Goal: Task Accomplishment & Management: Manage account settings

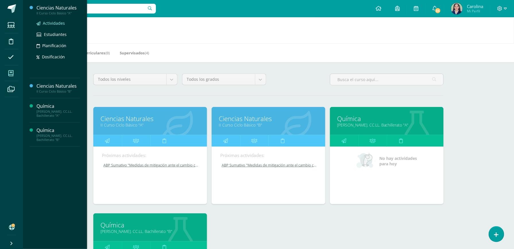
click at [53, 23] on span "Actividades" at bounding box center [54, 22] width 22 height 5
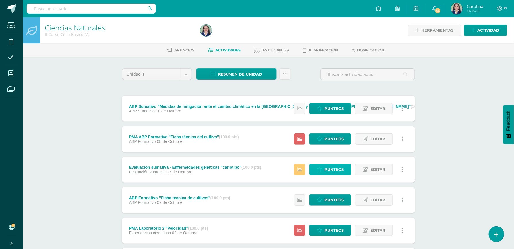
click at [326, 168] on span "Punteos" at bounding box center [333, 169] width 19 height 11
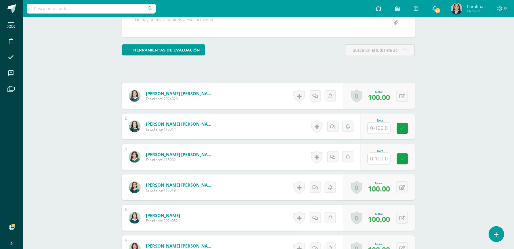
scroll to position [117, 0]
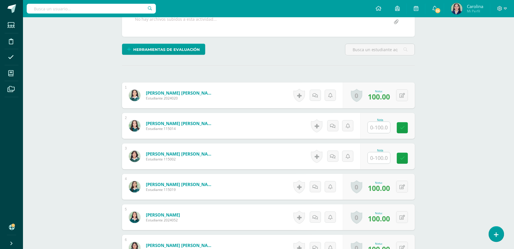
click at [380, 127] on input "text" at bounding box center [379, 127] width 22 height 11
click at [380, 156] on input "text" at bounding box center [382, 157] width 23 height 11
type input "95"
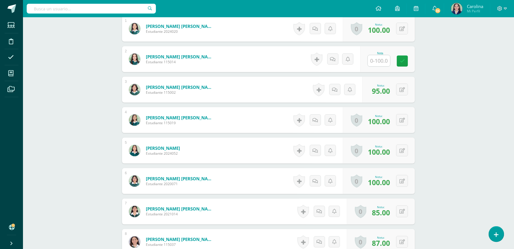
scroll to position [0, 0]
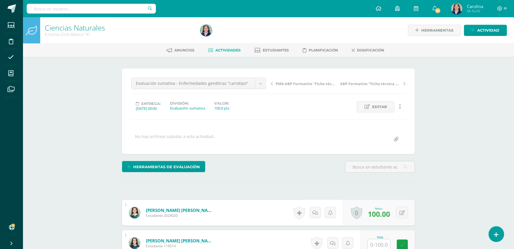
click at [230, 49] on span "Actividades" at bounding box center [227, 50] width 25 height 4
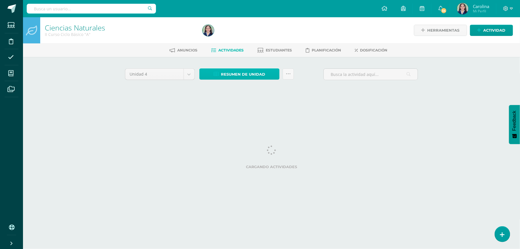
click at [239, 72] on span "Resumen de unidad" at bounding box center [243, 74] width 44 height 11
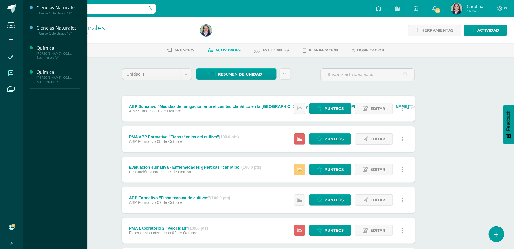
click at [8, 73] on icon at bounding box center [10, 73] width 5 height 6
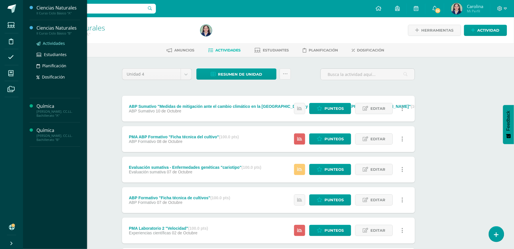
click at [49, 41] on span "Actividades" at bounding box center [54, 42] width 22 height 5
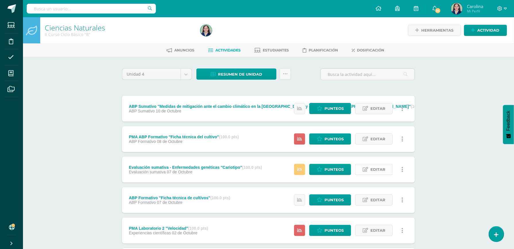
click at [382, 169] on span "Editar" at bounding box center [377, 169] width 15 height 11
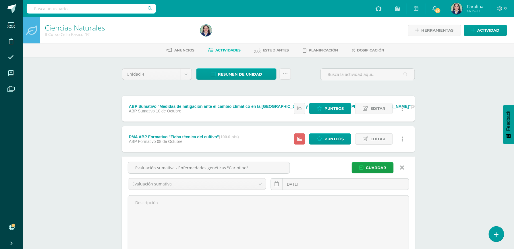
click at [404, 167] on link at bounding box center [402, 167] width 15 height 11
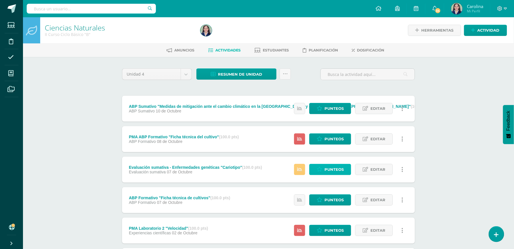
click at [341, 175] on link "Punteos" at bounding box center [330, 169] width 42 height 11
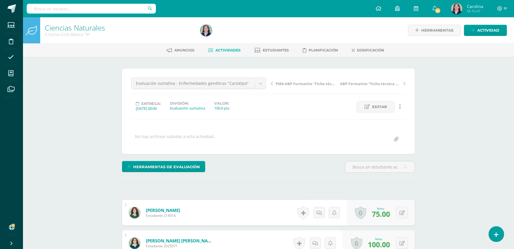
scroll to position [0, 0]
click at [341, 175] on div "Herramientas de evaluación Lista de cotejo Escala de valoración Puntos Extra Su…" at bounding box center [268, 168] width 297 height 16
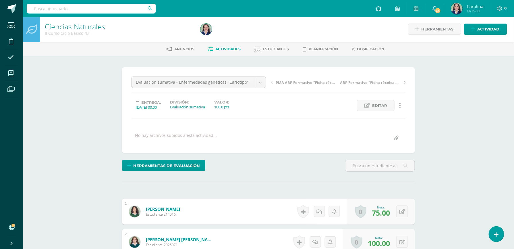
click at [341, 175] on div "Herramientas de evaluación Lista de cotejo Escala de valoración Puntos Extra Su…" at bounding box center [268, 168] width 297 height 16
click at [340, 175] on div "Herramientas de evaluación Lista de cotejo Escala de valoración Puntos Extra Su…" at bounding box center [268, 168] width 297 height 16
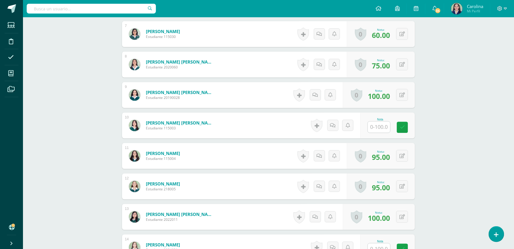
scroll to position [387, 0]
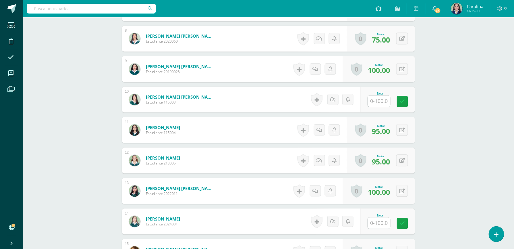
click at [375, 102] on input "text" at bounding box center [379, 100] width 22 height 11
type input "97"
click at [477, 137] on div "Ciencias Naturales II Curso Ciclo Básico "B" Herramientas Detalle de asistencia…" at bounding box center [268, 56] width 491 height 852
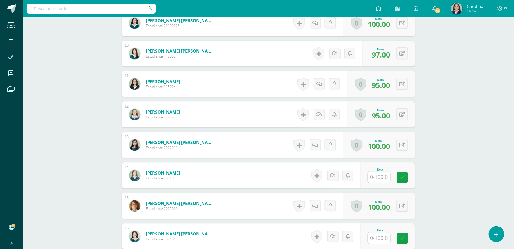
scroll to position [423, 0]
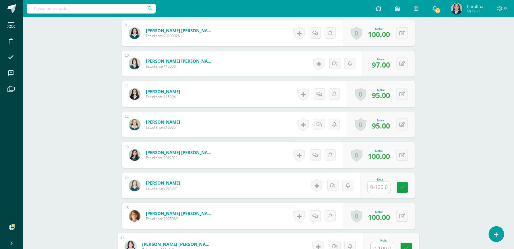
click at [378, 246] on input "text" at bounding box center [382, 247] width 23 height 11
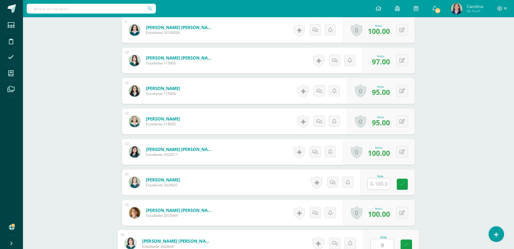
type input "97"
click at [407, 242] on icon at bounding box center [406, 244] width 5 height 5
click at [407, 242] on button at bounding box center [406, 243] width 12 height 12
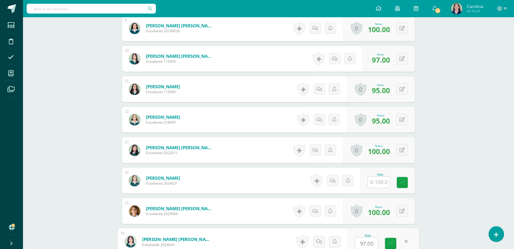
click at [486, 171] on div "Ciencias Naturales II Curso Ciclo Básico "B" Herramientas Detalle de asistencia…" at bounding box center [268, 15] width 491 height 852
click at [445, 203] on div "Ciencias Naturales II Curso Ciclo Básico "B" Herramientas Detalle de asistencia…" at bounding box center [268, 15] width 491 height 852
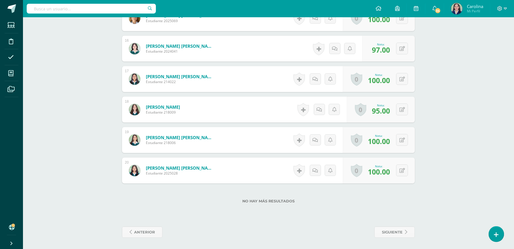
scroll to position [0, 0]
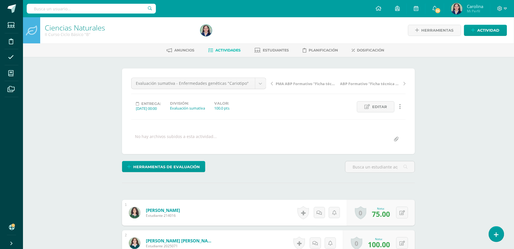
click at [231, 49] on span "Actividades" at bounding box center [227, 50] width 25 height 4
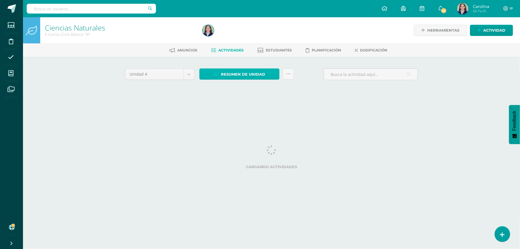
click at [242, 70] on span "Resumen de unidad" at bounding box center [243, 74] width 44 height 11
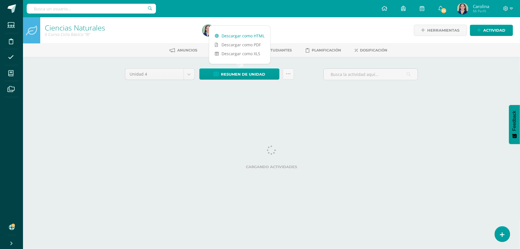
click at [249, 36] on link "Descargar como HTML" at bounding box center [239, 35] width 61 height 9
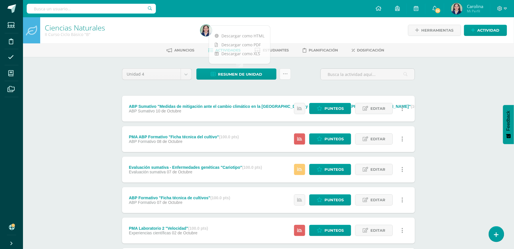
click at [288, 75] on link at bounding box center [285, 73] width 11 height 11
click at [309, 86] on div "Unidad 4 Unidad 1 Unidad 2 Unidad 3 Unidad 4 Resumen de unidad ¿Estás seguro qu…" at bounding box center [268, 244] width 297 height 352
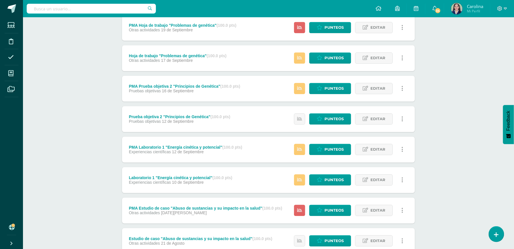
scroll to position [382, 0]
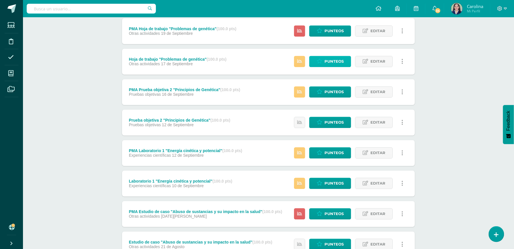
click at [335, 60] on span "Punteos" at bounding box center [333, 61] width 19 height 11
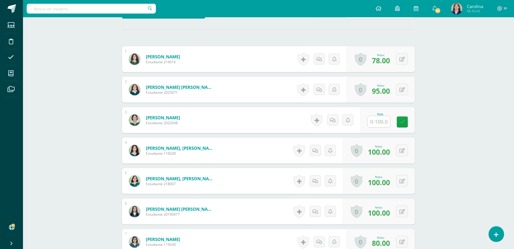
scroll to position [171, 0]
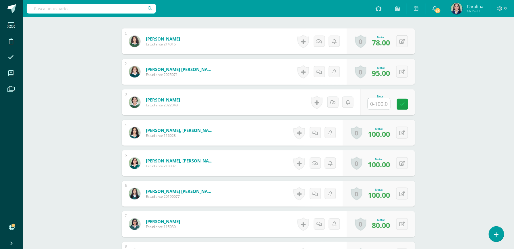
click at [383, 105] on input "text" at bounding box center [379, 103] width 22 height 11
type input "0"
click at [408, 105] on icon at bounding box center [406, 104] width 5 height 5
click at [408, 105] on button at bounding box center [402, 102] width 12 height 12
click at [395, 105] on link at bounding box center [390, 103] width 11 height 11
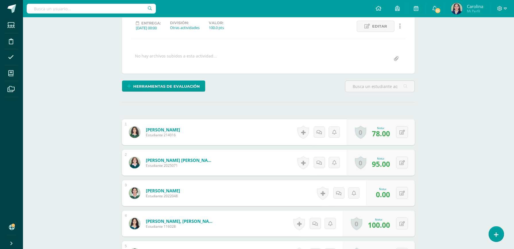
scroll to position [0, 0]
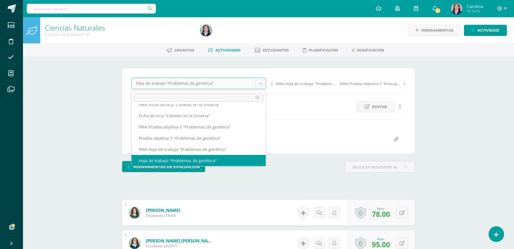
scroll to position [78, 0]
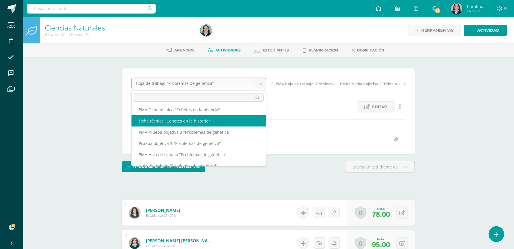
select select "/dashboard/teacher/grade-activity/260354/"
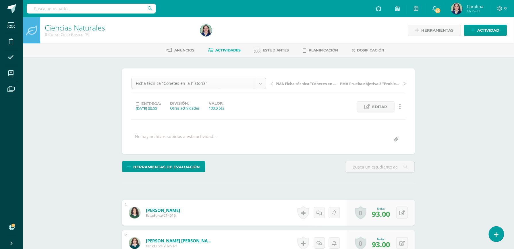
scroll to position [0, 0]
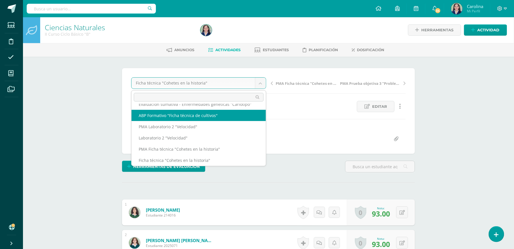
scroll to position [33, 0]
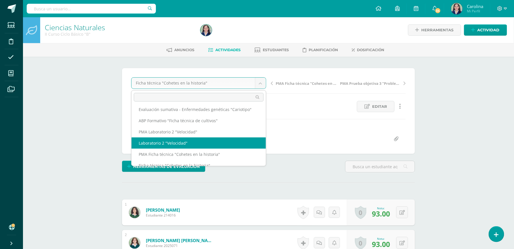
select select "/dashboard/teacher/grade-activity/260381/"
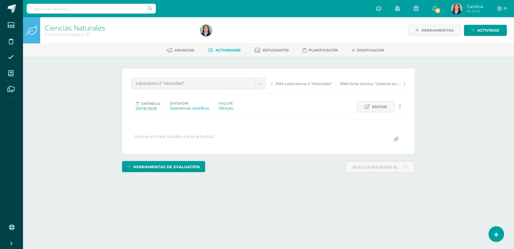
click at [504, 130] on div "Ciencias Naturales II Curso Ciclo Básico "B" Herramientas Detalle de asistencia…" at bounding box center [268, 122] width 491 height 210
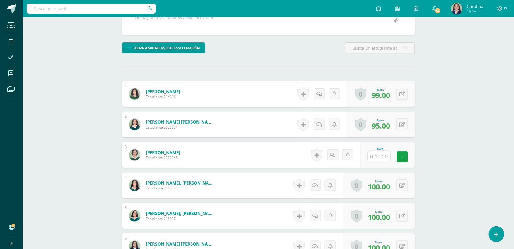
scroll to position [120, 0]
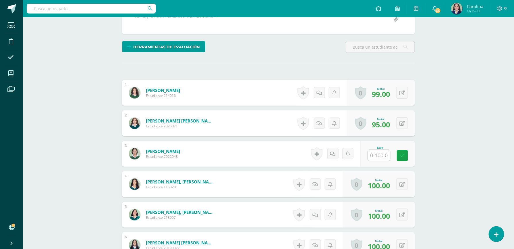
click at [380, 155] on input "text" at bounding box center [379, 155] width 22 height 11
type input "0"
click at [406, 154] on icon at bounding box center [406, 155] width 5 height 5
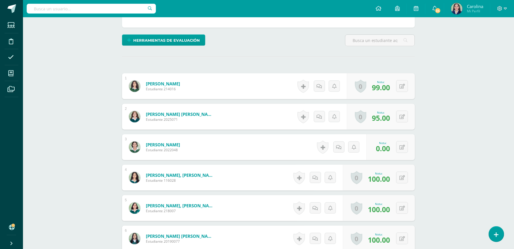
scroll to position [0, 0]
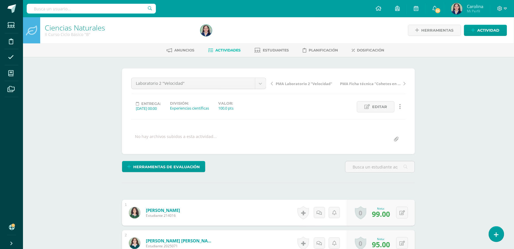
click at [222, 50] on span "Actividades" at bounding box center [227, 50] width 25 height 4
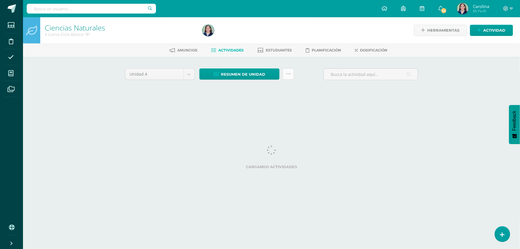
click at [289, 75] on icon at bounding box center [288, 73] width 5 height 5
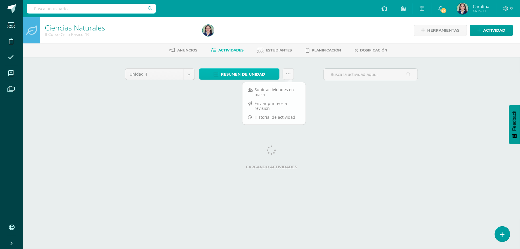
click at [245, 73] on span "Resumen de unidad" at bounding box center [243, 74] width 44 height 11
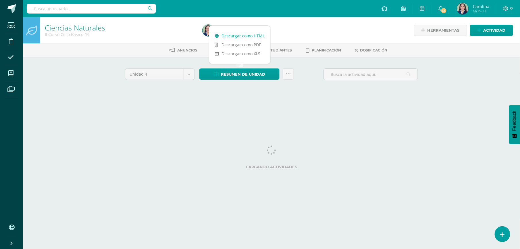
click at [239, 34] on link "Descargar como HTML" at bounding box center [239, 35] width 61 height 9
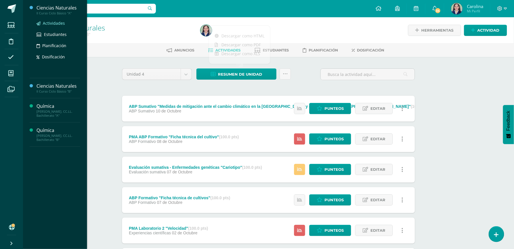
click at [55, 23] on span "Actividades" at bounding box center [54, 22] width 22 height 5
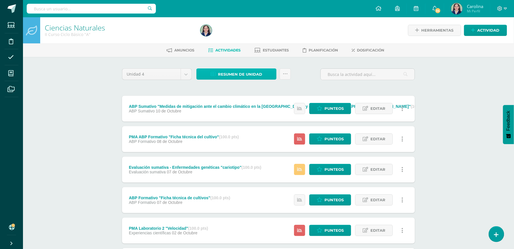
click at [239, 75] on span "Resumen de unidad" at bounding box center [240, 74] width 44 height 11
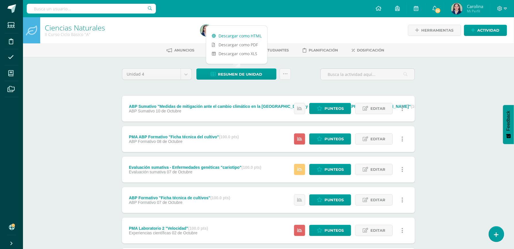
click at [245, 34] on link "Descargar como HTML" at bounding box center [236, 35] width 61 height 9
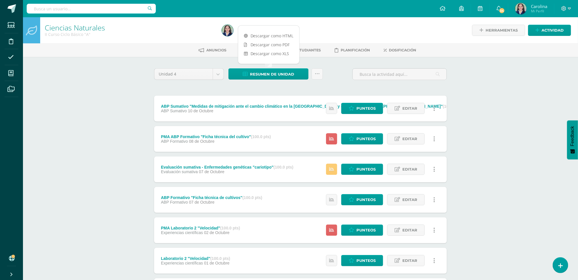
click at [506, 99] on div "Ciencias Naturales II Curso Ciclo Básico "A" Herramientas Detalle de asistencia…" at bounding box center [300, 224] width 555 height 414
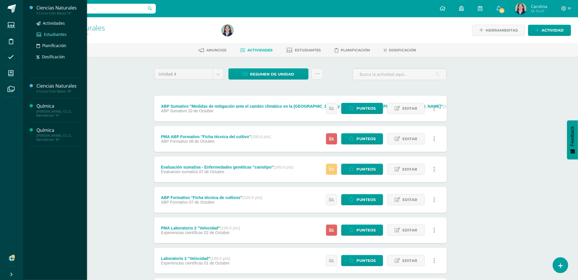
click at [55, 36] on span "Estudiantes" at bounding box center [55, 34] width 23 height 5
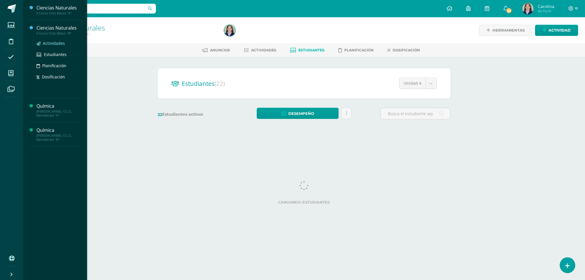
click at [51, 43] on span "Actividades" at bounding box center [54, 42] width 22 height 5
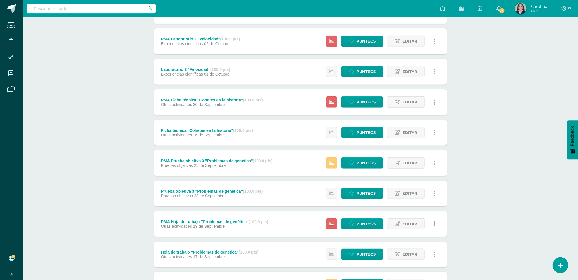
scroll to position [173, 0]
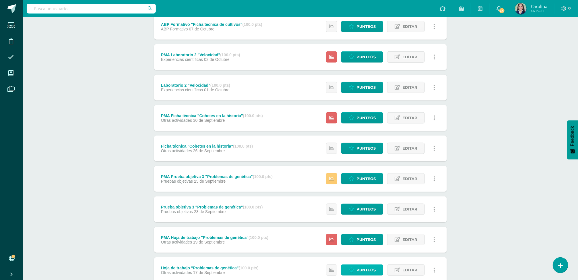
click at [365, 270] on span "Punteos" at bounding box center [366, 270] width 19 height 11
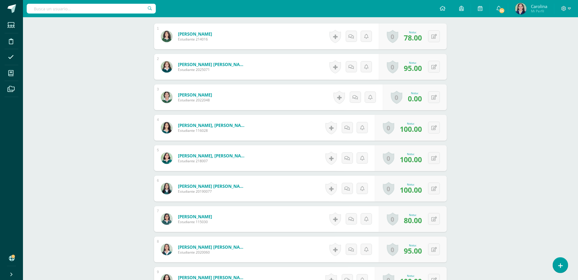
scroll to position [177, 0]
click at [433, 96] on button at bounding box center [438, 97] width 12 height 12
type input "90"
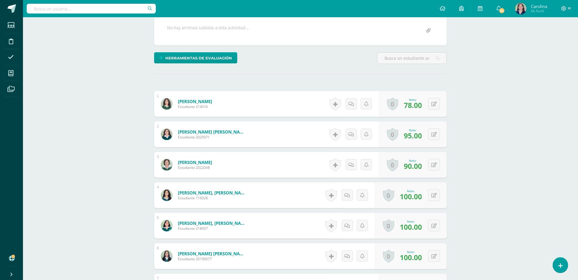
scroll to position [0, 0]
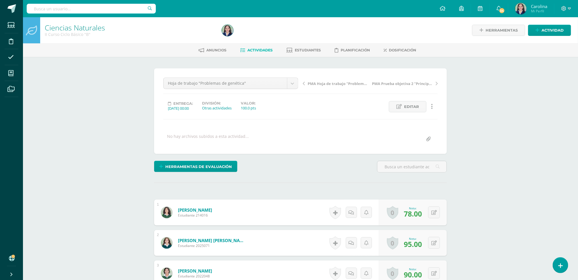
click at [264, 49] on span "Actividades" at bounding box center [259, 50] width 25 height 4
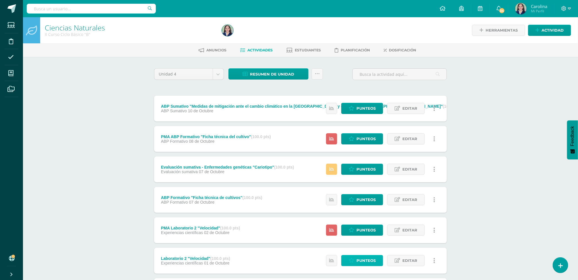
click at [365, 261] on span "Punteos" at bounding box center [366, 260] width 19 height 11
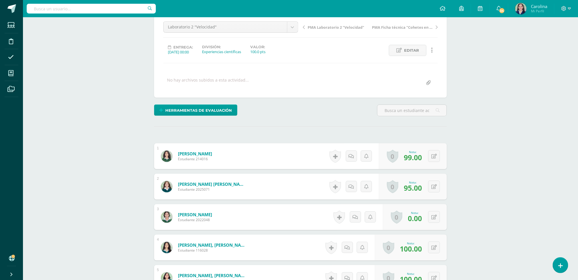
scroll to position [63, 0]
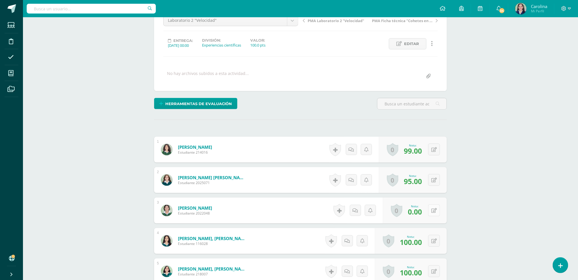
click at [435, 212] on icon at bounding box center [433, 210] width 5 height 5
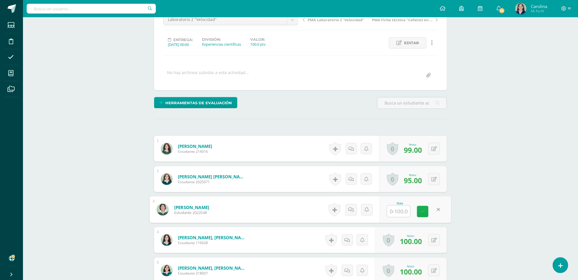
click at [426, 213] on link at bounding box center [422, 211] width 11 height 11
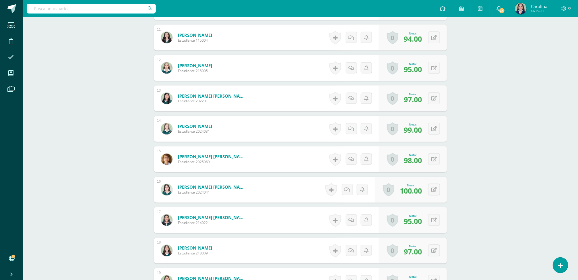
scroll to position [0, 0]
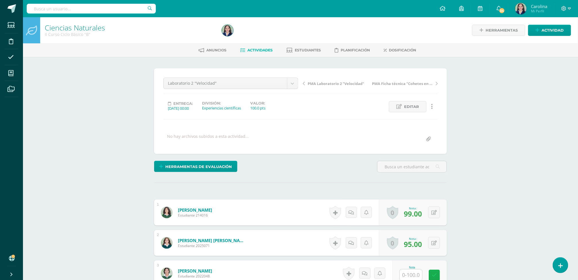
click at [434, 278] on icon at bounding box center [434, 275] width 5 height 5
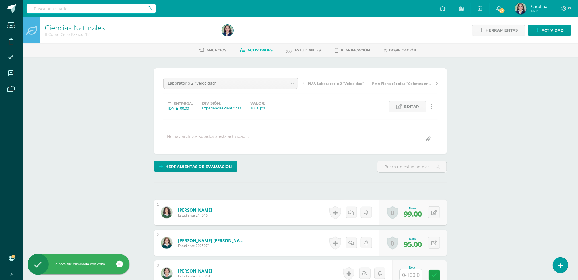
click at [260, 47] on link "Actividades" at bounding box center [256, 50] width 32 height 9
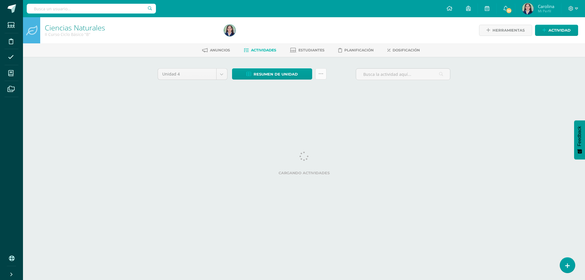
click at [320, 72] on icon at bounding box center [320, 73] width 5 height 5
click at [282, 73] on span "Resumen de unidad" at bounding box center [275, 74] width 44 height 11
click at [274, 36] on link "Descargar como HTML" at bounding box center [271, 35] width 61 height 9
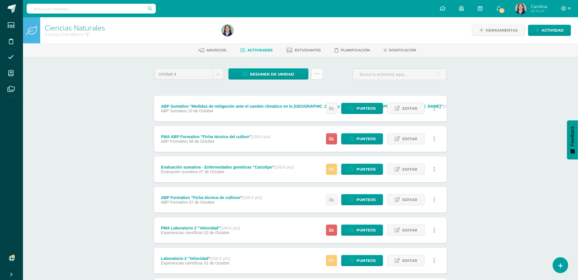
click at [320, 72] on icon at bounding box center [317, 73] width 5 height 5
click at [511, 103] on div "Ciencias Naturales II Curso Ciclo Básico "B" Herramientas Detalle de asistencia…" at bounding box center [300, 224] width 555 height 414
click at [318, 73] on icon at bounding box center [317, 73] width 5 height 5
click at [520, 128] on div "Ciencias Naturales II Curso Ciclo Básico "B" Herramientas Detalle de asistencia…" at bounding box center [300, 224] width 555 height 414
click at [320, 71] on link at bounding box center [317, 73] width 11 height 11
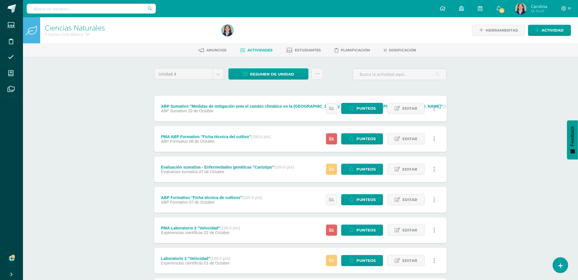
click at [502, 115] on div "Ciencias Naturales II Curso Ciclo Básico "B" Herramientas Detalle de asistencia…" at bounding box center [300, 224] width 555 height 414
